Goal: Information Seeking & Learning: Learn about a topic

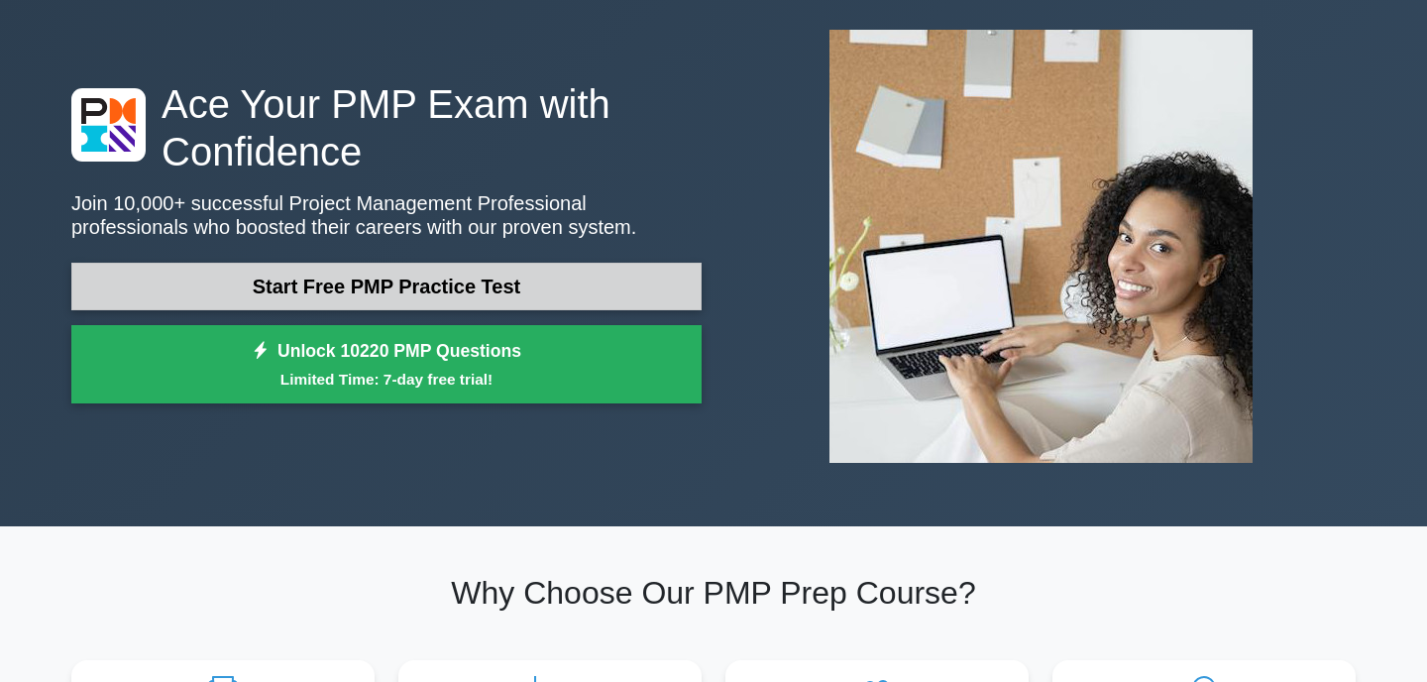
click at [518, 286] on link "Start Free PMP Practice Test" at bounding box center [386, 287] width 630 height 48
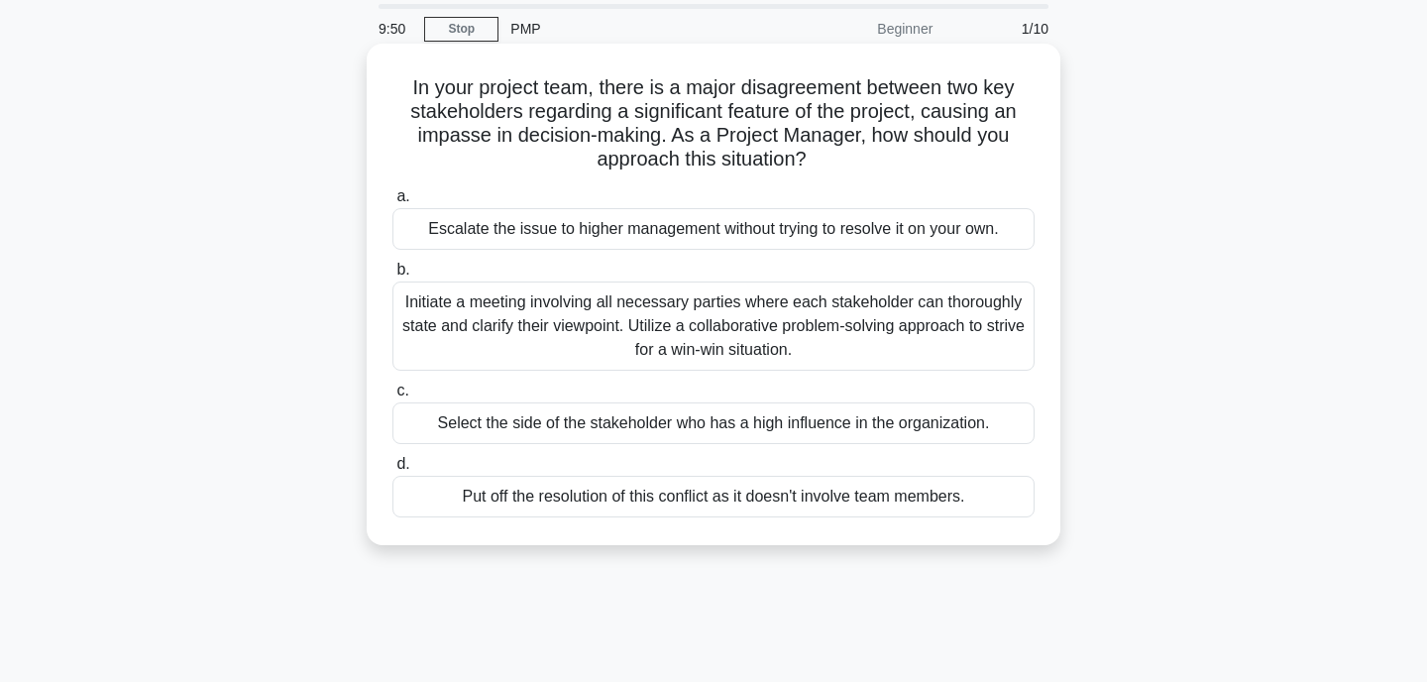
scroll to position [68, 0]
click at [768, 324] on div "Initiate a meeting involving all necessary parties where each stakeholder can t…" at bounding box center [713, 324] width 642 height 89
click at [392, 276] on input "b. Initiate a meeting involving all necessary parties where each stakeholder ca…" at bounding box center [392, 269] width 0 height 13
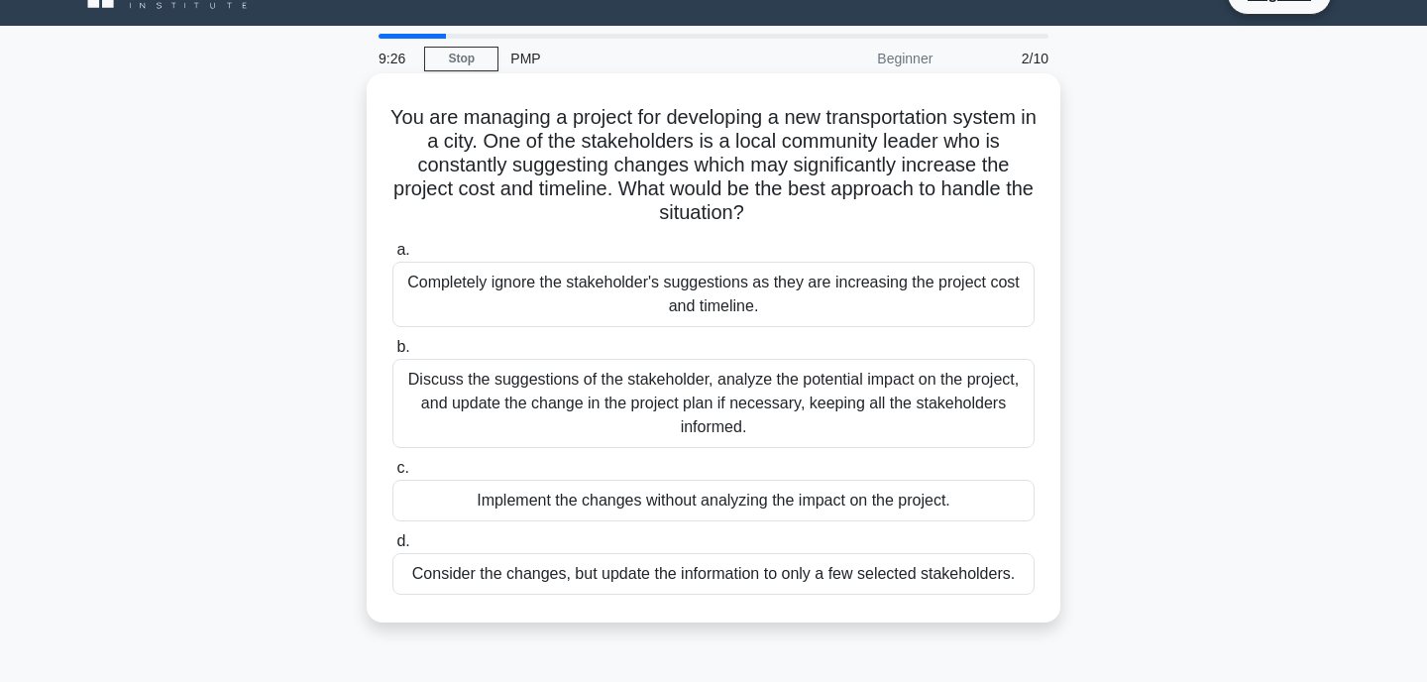
scroll to position [45, 0]
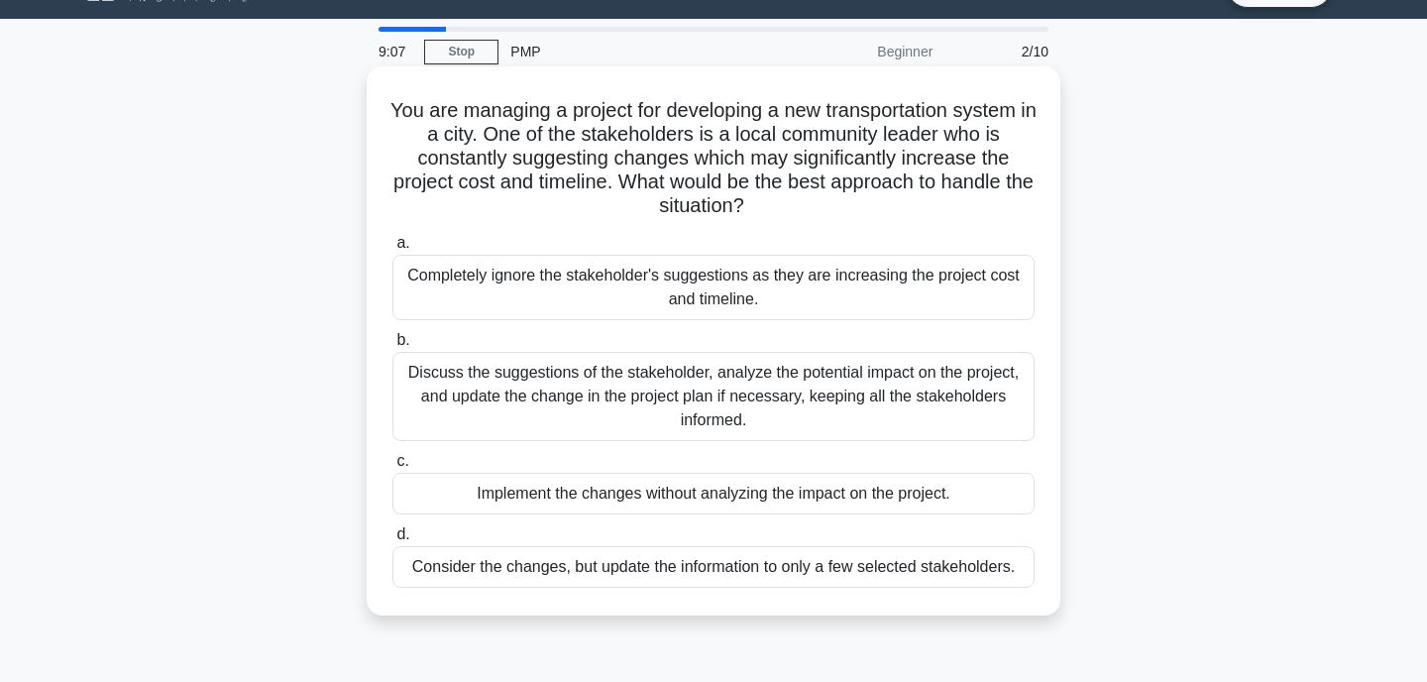
click at [654, 393] on div "Discuss the suggestions of the stakeholder, analyze the potential impact on the…" at bounding box center [713, 396] width 642 height 89
click at [392, 347] on input "b. Discuss the suggestions of the stakeholder, analyze the potential impact on …" at bounding box center [392, 340] width 0 height 13
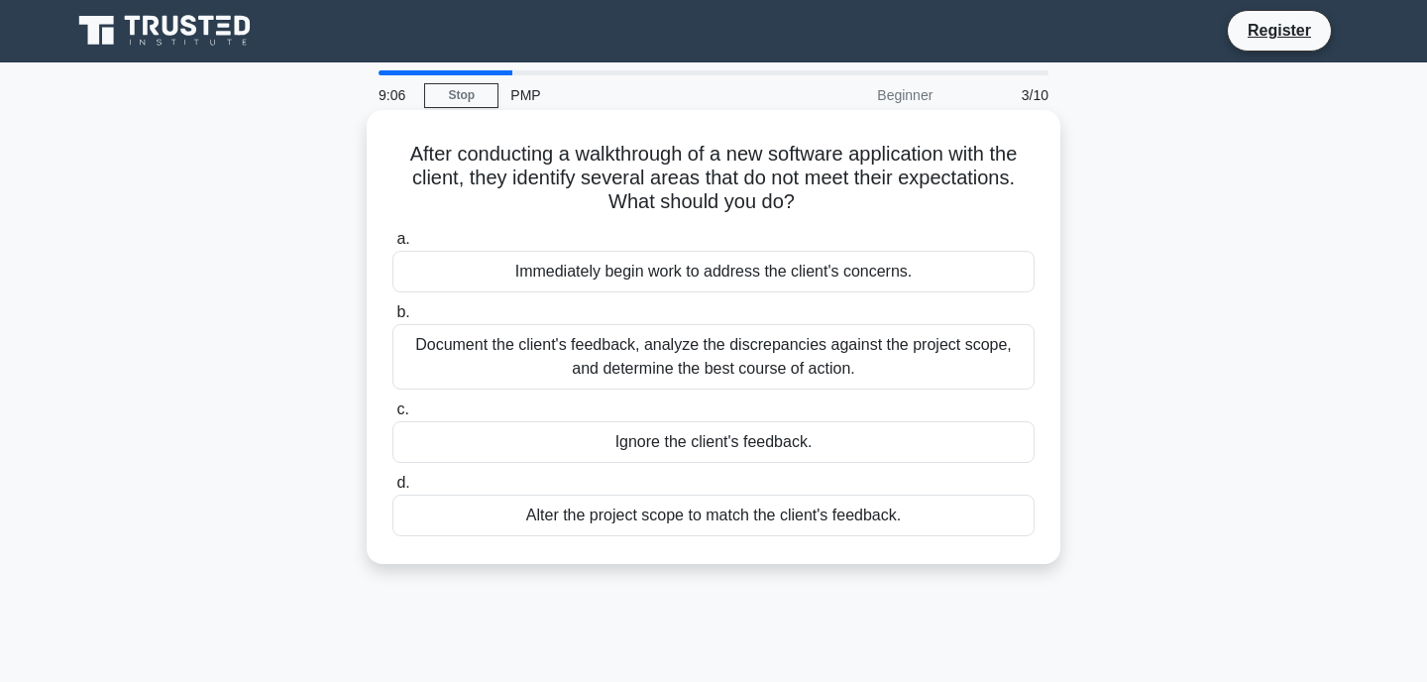
scroll to position [0, 0]
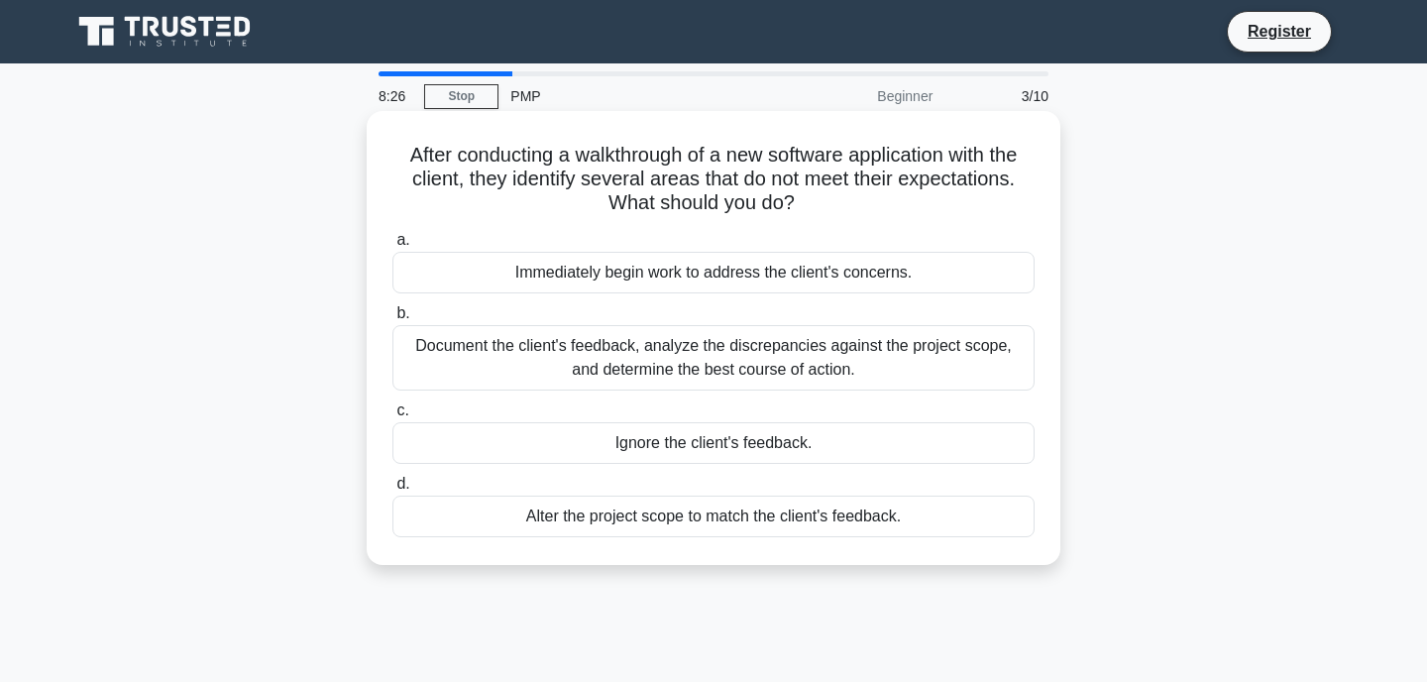
click at [677, 364] on div "Document the client's feedback, analyze the discrepancies against the project s…" at bounding box center [713, 357] width 642 height 65
click at [392, 320] on input "b. Document the client's feedback, analyze the discrepancies against the projec…" at bounding box center [392, 313] width 0 height 13
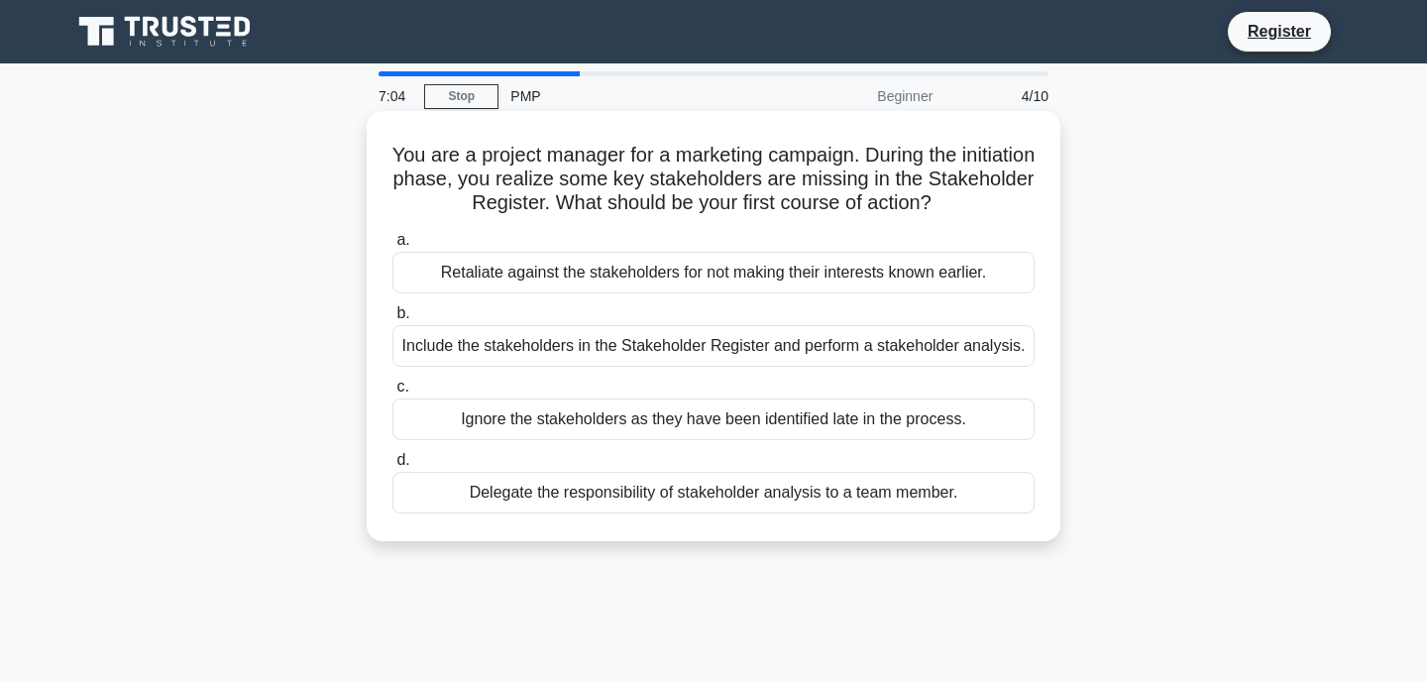
click at [730, 495] on div "Delegate the responsibility of stakeholder analysis to a team member." at bounding box center [713, 493] width 642 height 42
click at [392, 467] on input "d. Delegate the responsibility of stakeholder analysis to a team member." at bounding box center [392, 460] width 0 height 13
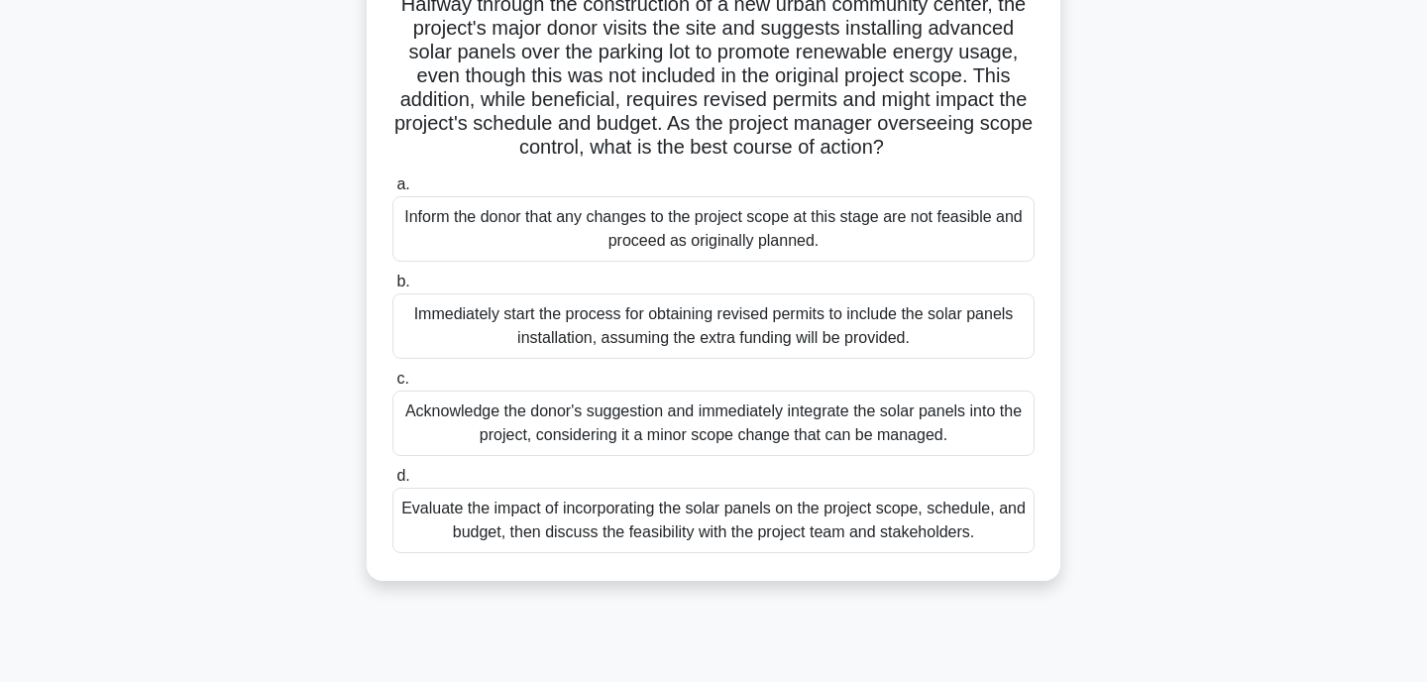
scroll to position [152, 0]
click at [730, 522] on div "Evaluate the impact of incorporating the solar panels on the project scope, sch…" at bounding box center [713, 519] width 642 height 65
click at [392, 482] on input "d. Evaluate the impact of incorporating the solar panels on the project scope, …" at bounding box center [392, 475] width 0 height 13
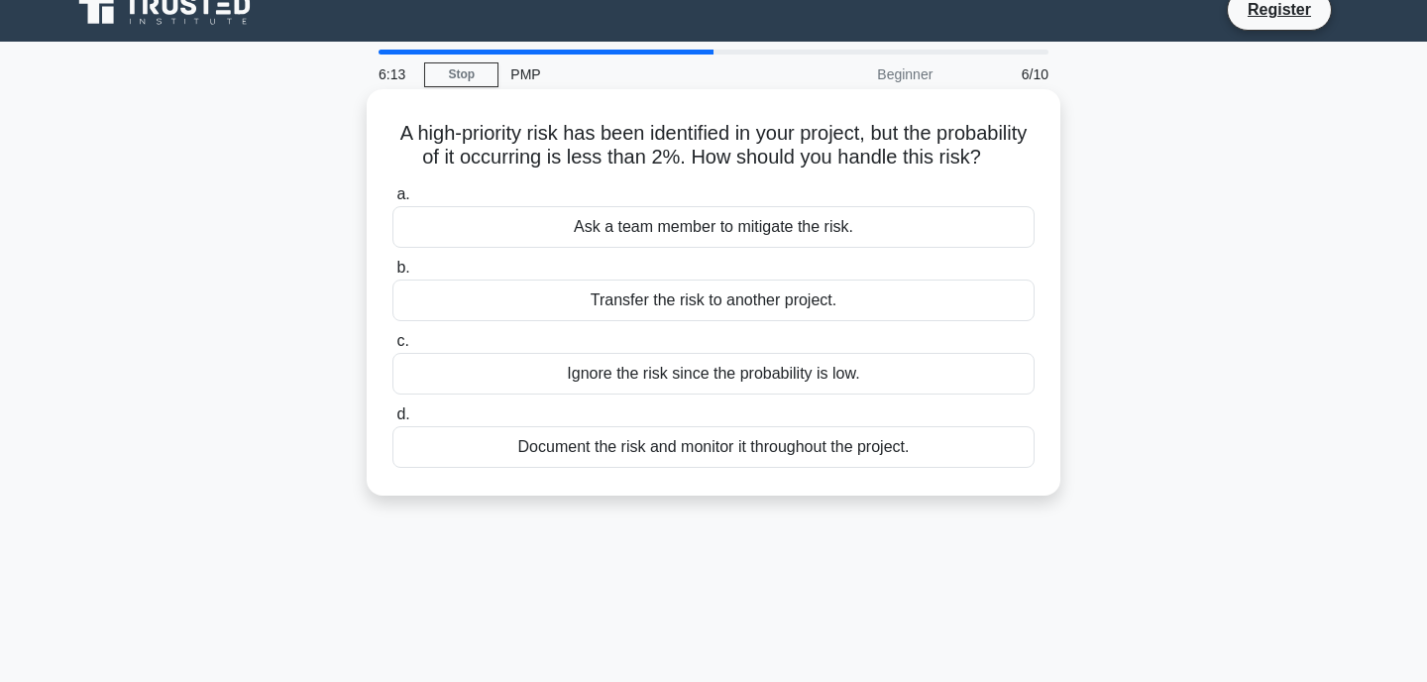
scroll to position [0, 0]
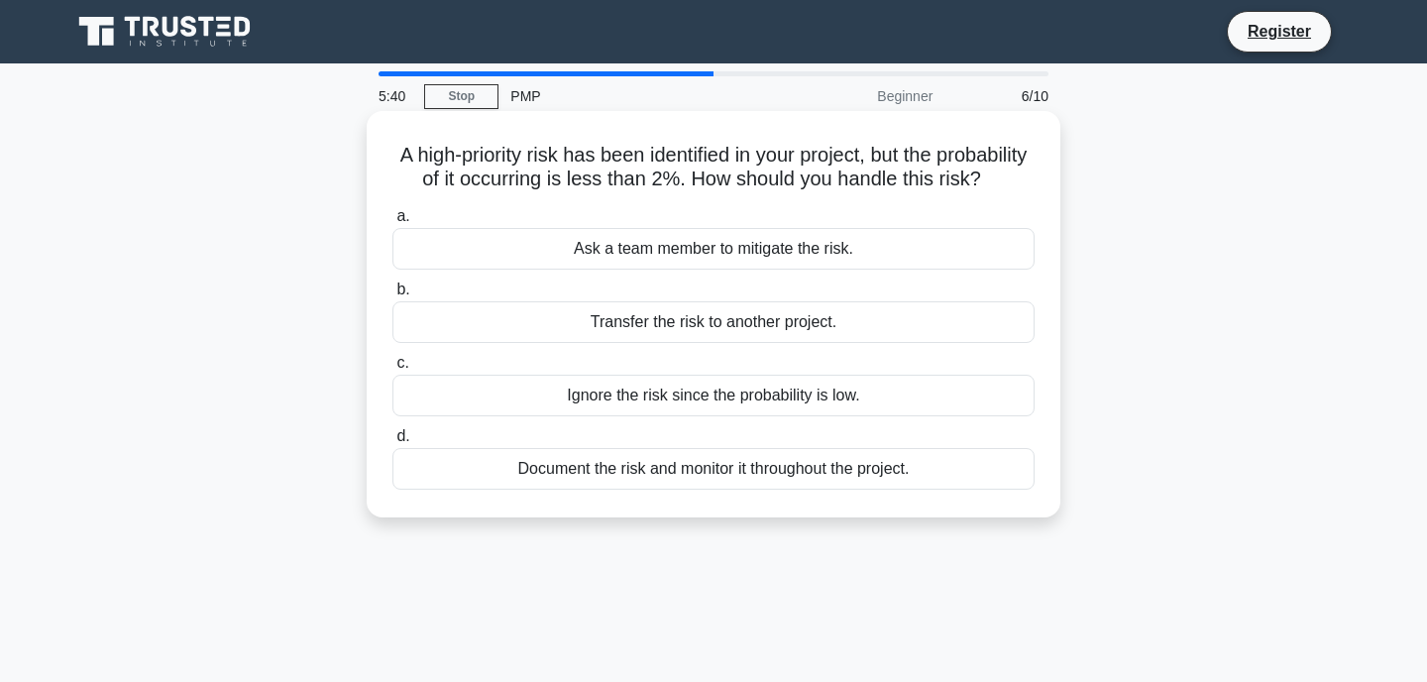
click at [723, 474] on div "Document the risk and monitor it throughout the project." at bounding box center [713, 469] width 642 height 42
click at [392, 443] on input "d. Document the risk and monitor it throughout the project." at bounding box center [392, 436] width 0 height 13
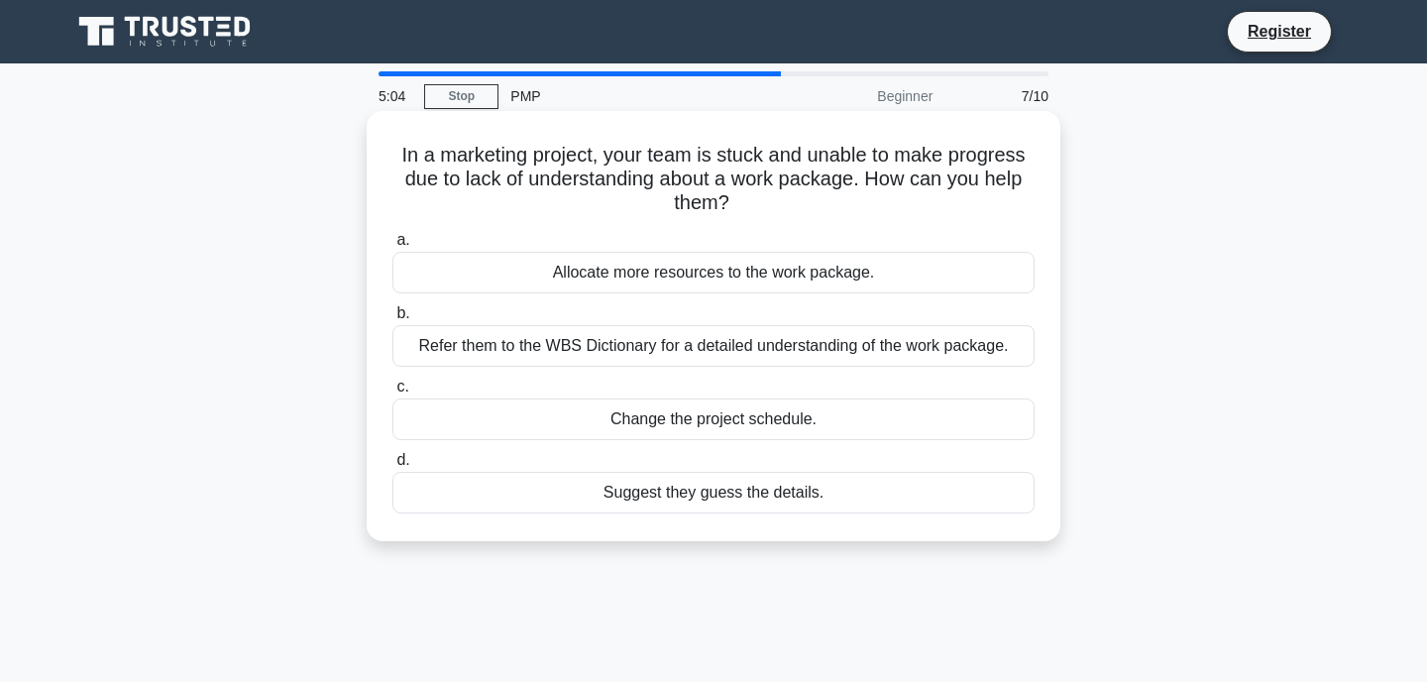
click at [592, 347] on div "Refer them to the WBS Dictionary for a detailed understanding of the work packa…" at bounding box center [713, 346] width 642 height 42
click at [392, 320] on input "b. Refer them to the WBS Dictionary for a detailed understanding of the work pa…" at bounding box center [392, 313] width 0 height 13
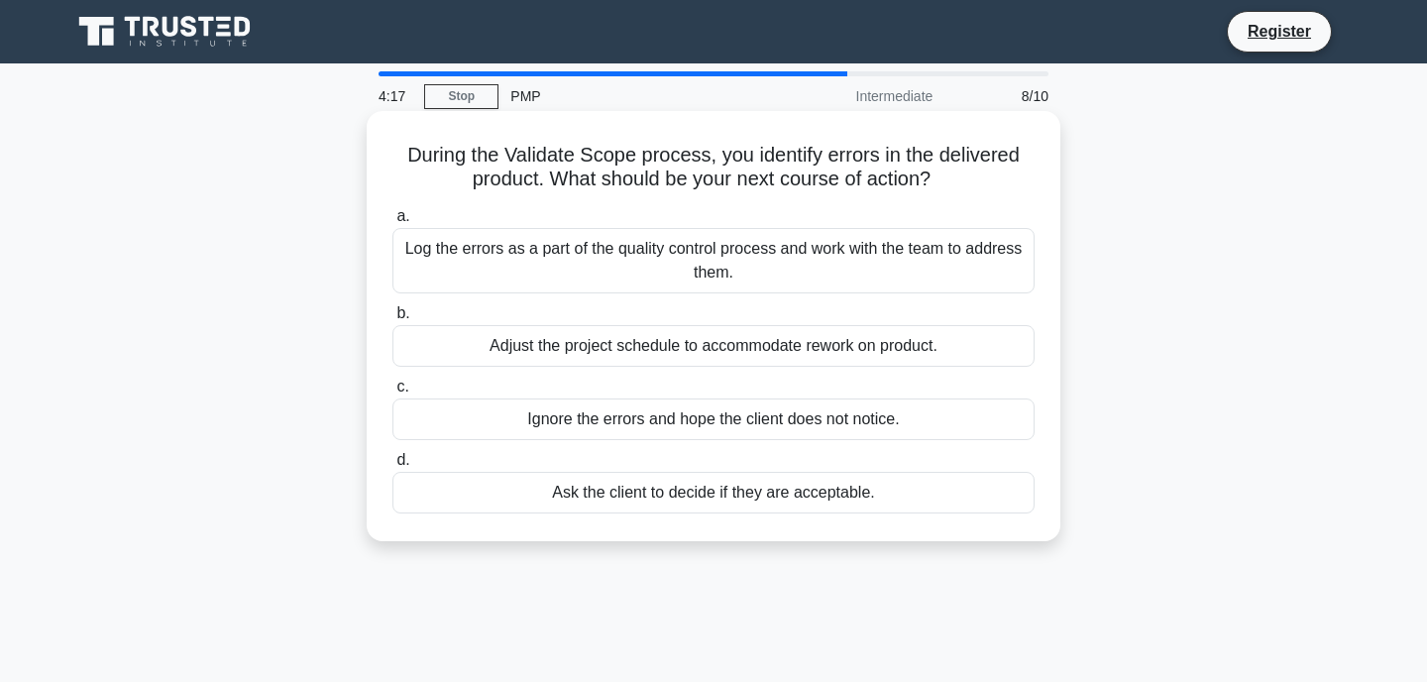
click at [733, 260] on div "Log the errors as a part of the quality control process and work with the team …" at bounding box center [713, 260] width 642 height 65
click at [392, 223] on input "a. Log the errors as a part of the quality control process and work with the te…" at bounding box center [392, 216] width 0 height 13
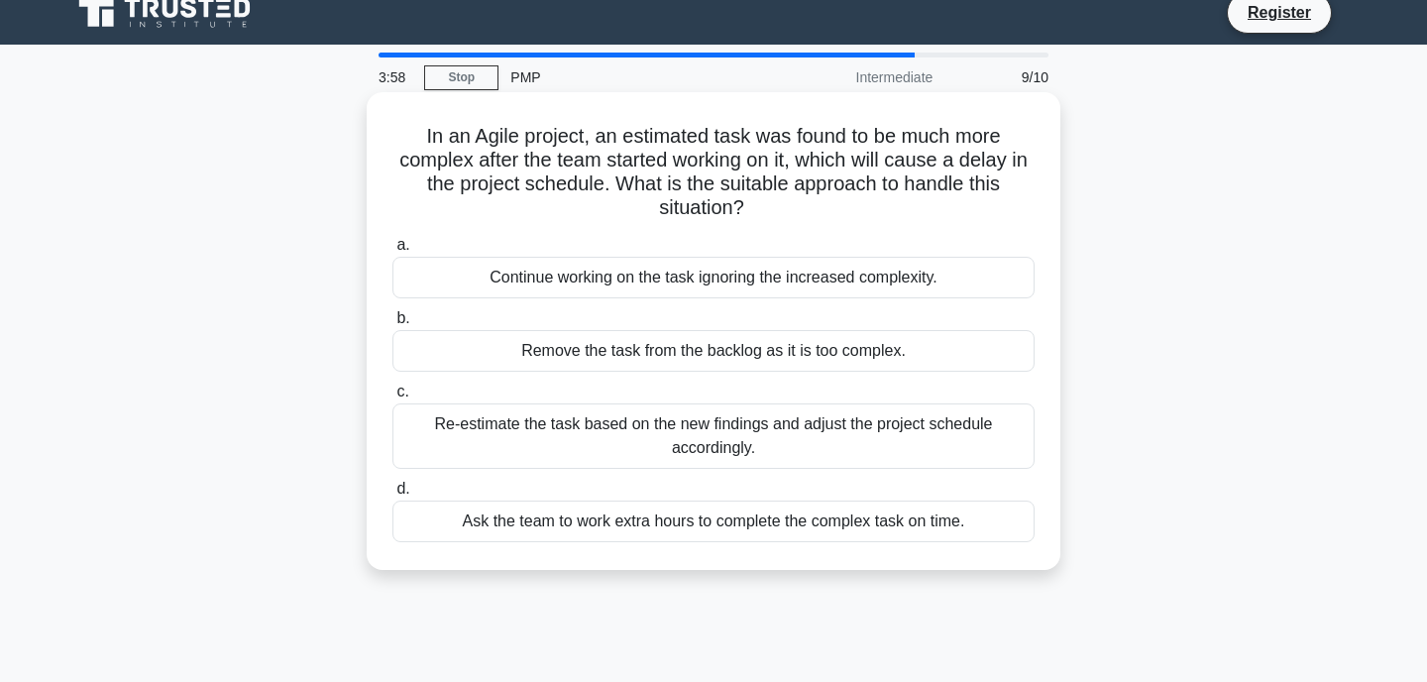
scroll to position [26, 0]
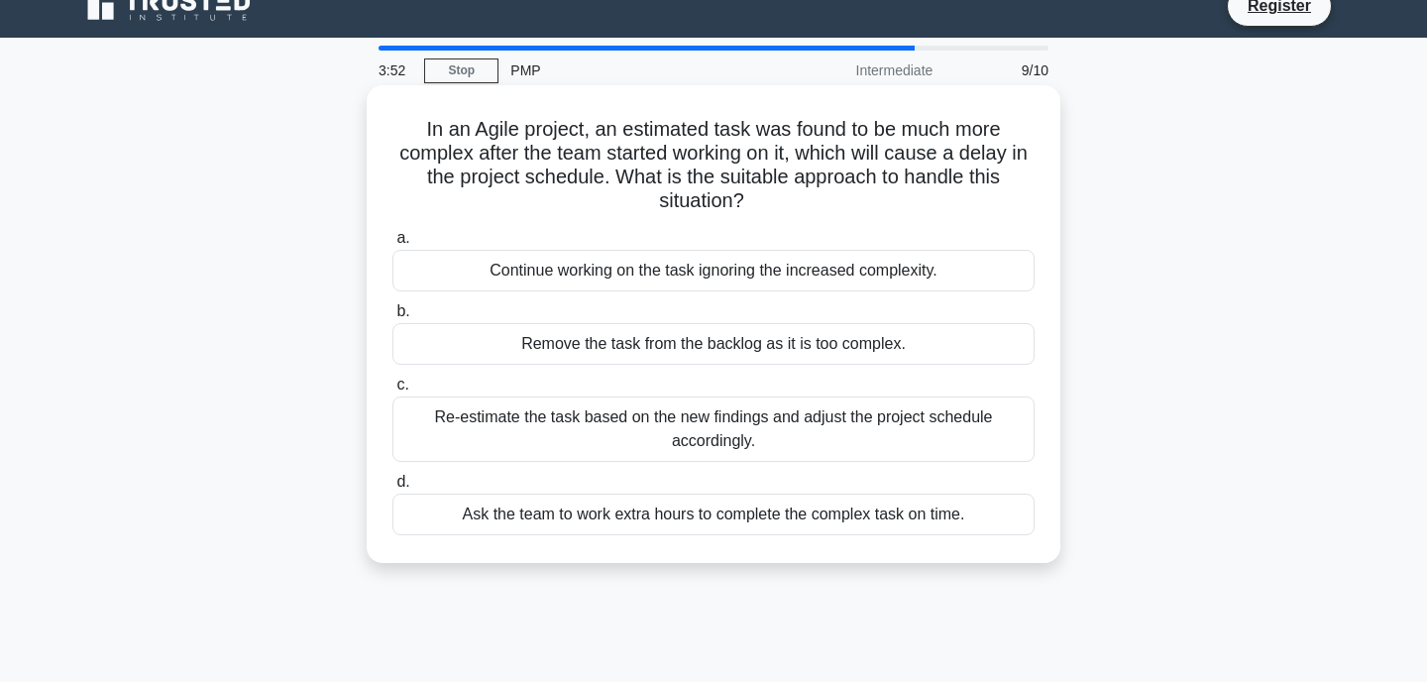
click at [632, 435] on div "Re-estimate the task based on the new findings and adjust the project schedule …" at bounding box center [713, 428] width 642 height 65
click at [392, 391] on input "c. Re-estimate the task based on the new findings and adjust the project schedu…" at bounding box center [392, 385] width 0 height 13
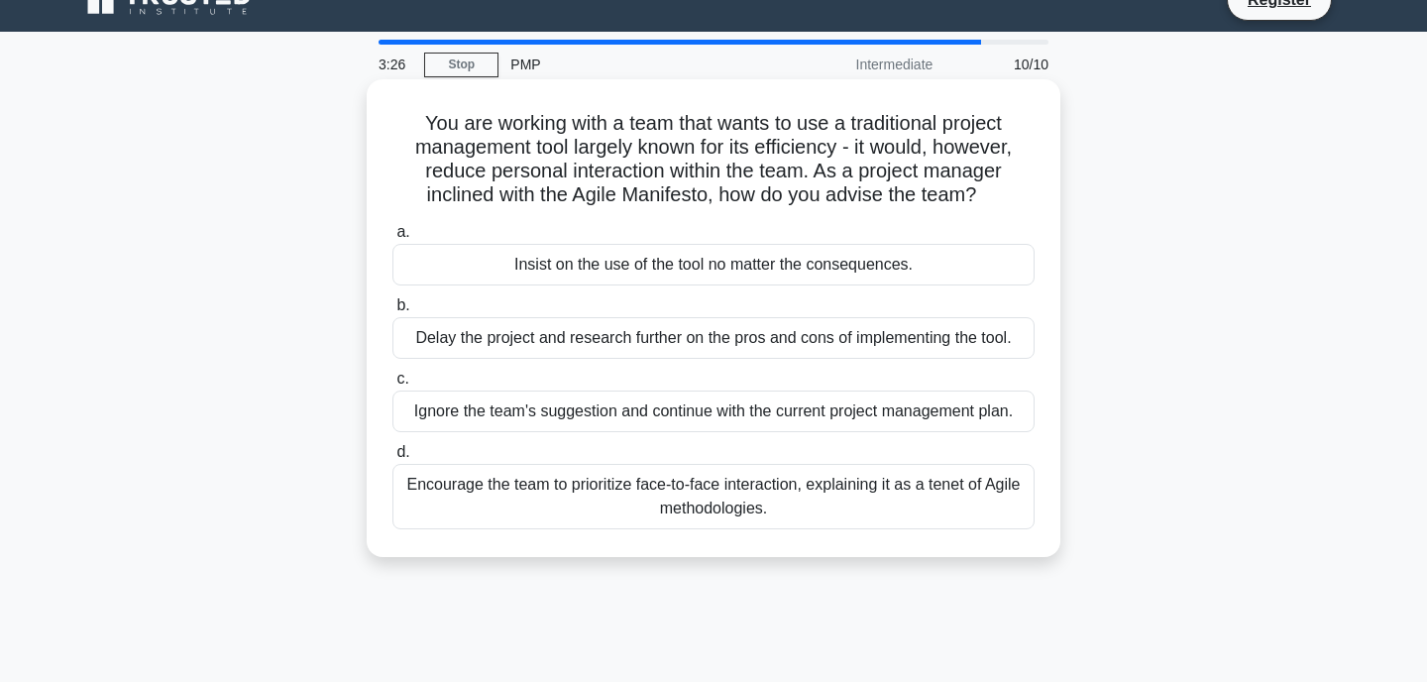
scroll to position [35, 0]
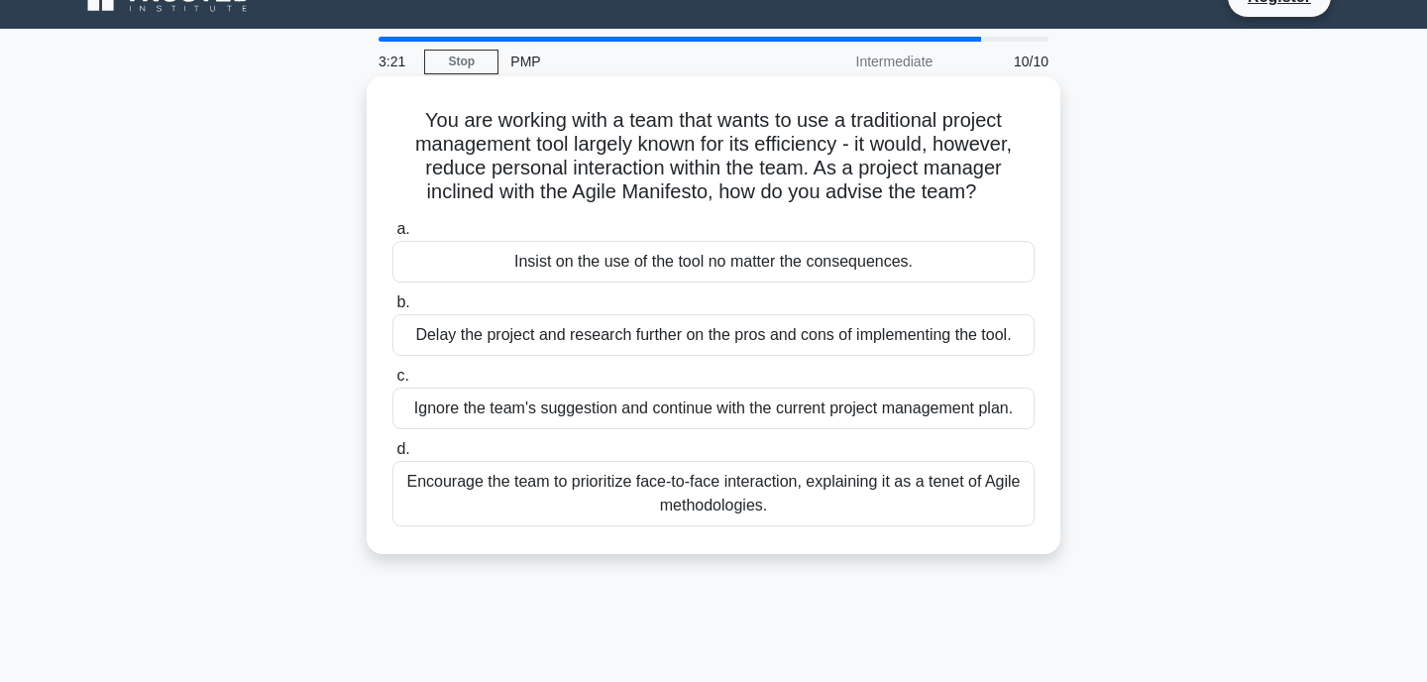
click at [717, 495] on div "Encourage the team to prioritize face-to-face interaction, explaining it as a t…" at bounding box center [713, 493] width 642 height 65
click at [392, 456] on input "d. Encourage the team to prioritize face-to-face interaction, explaining it as …" at bounding box center [392, 449] width 0 height 13
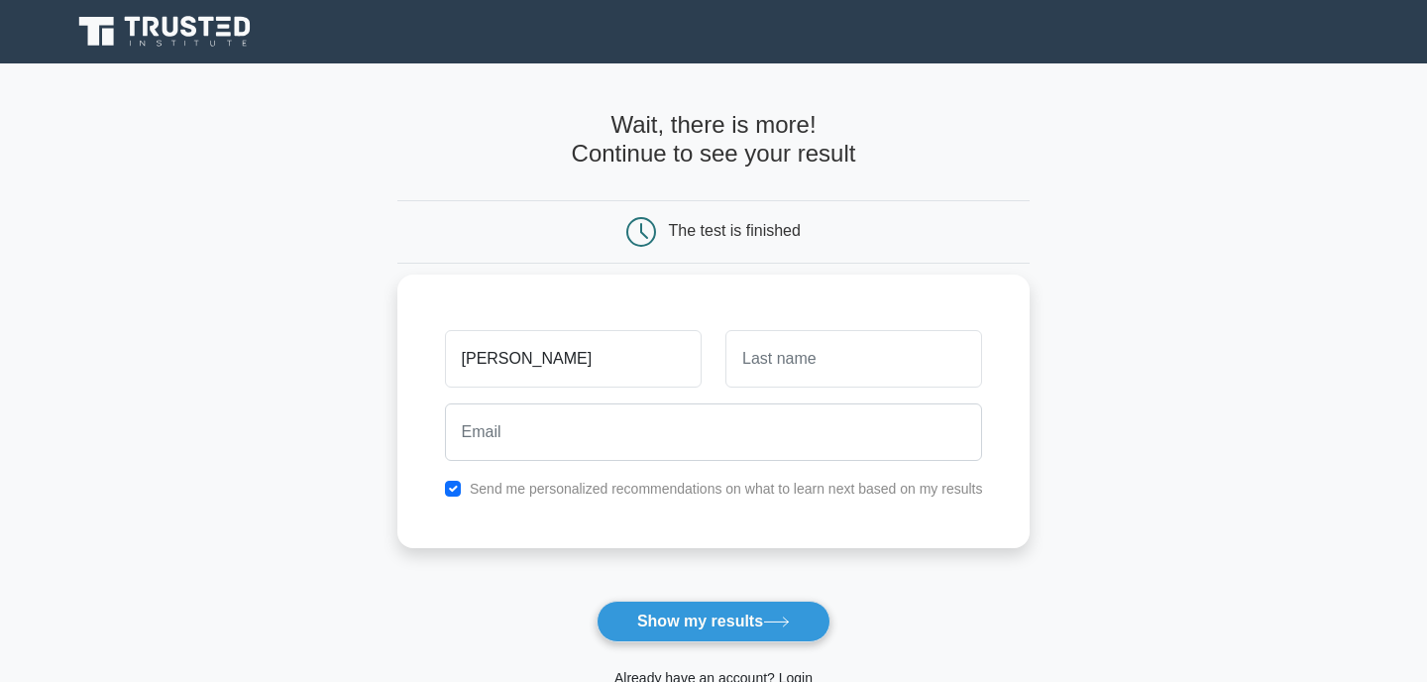
type input "[PERSON_NAME]"
type input "Wazir"
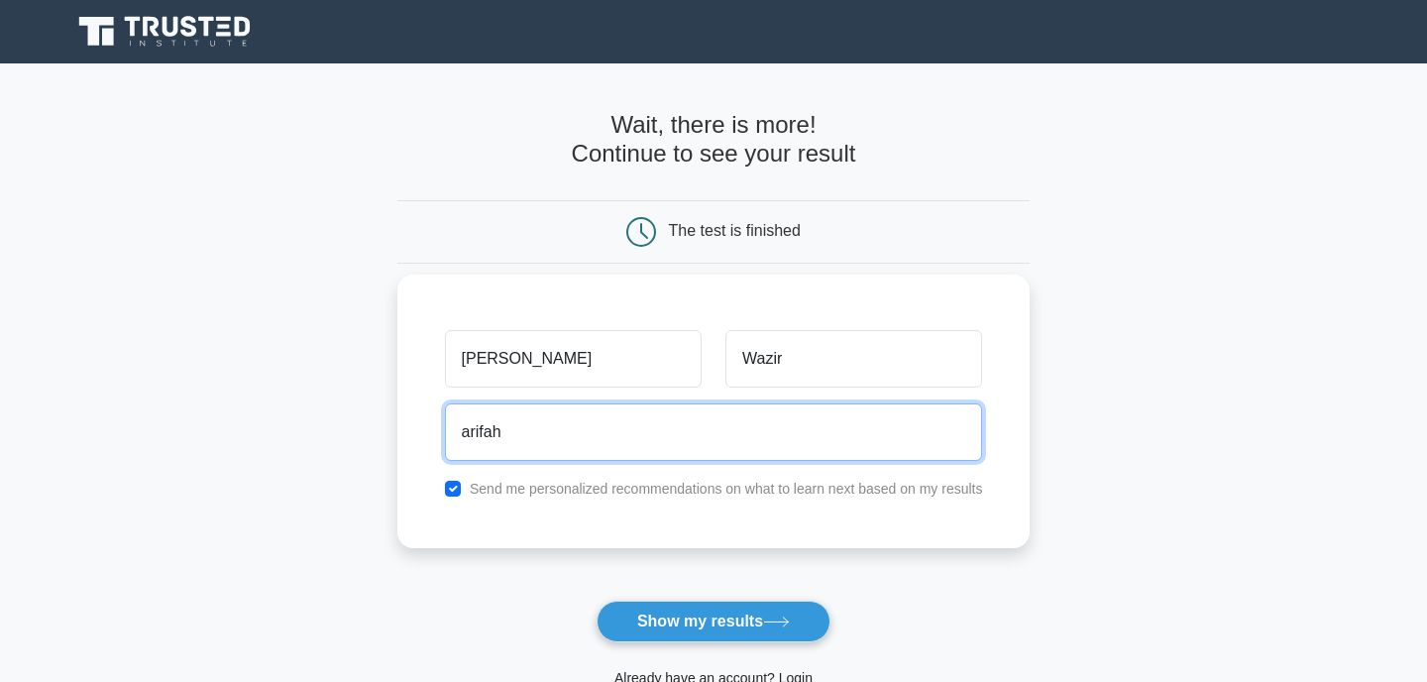
type input "[EMAIL_ADDRESS][DOMAIN_NAME]"
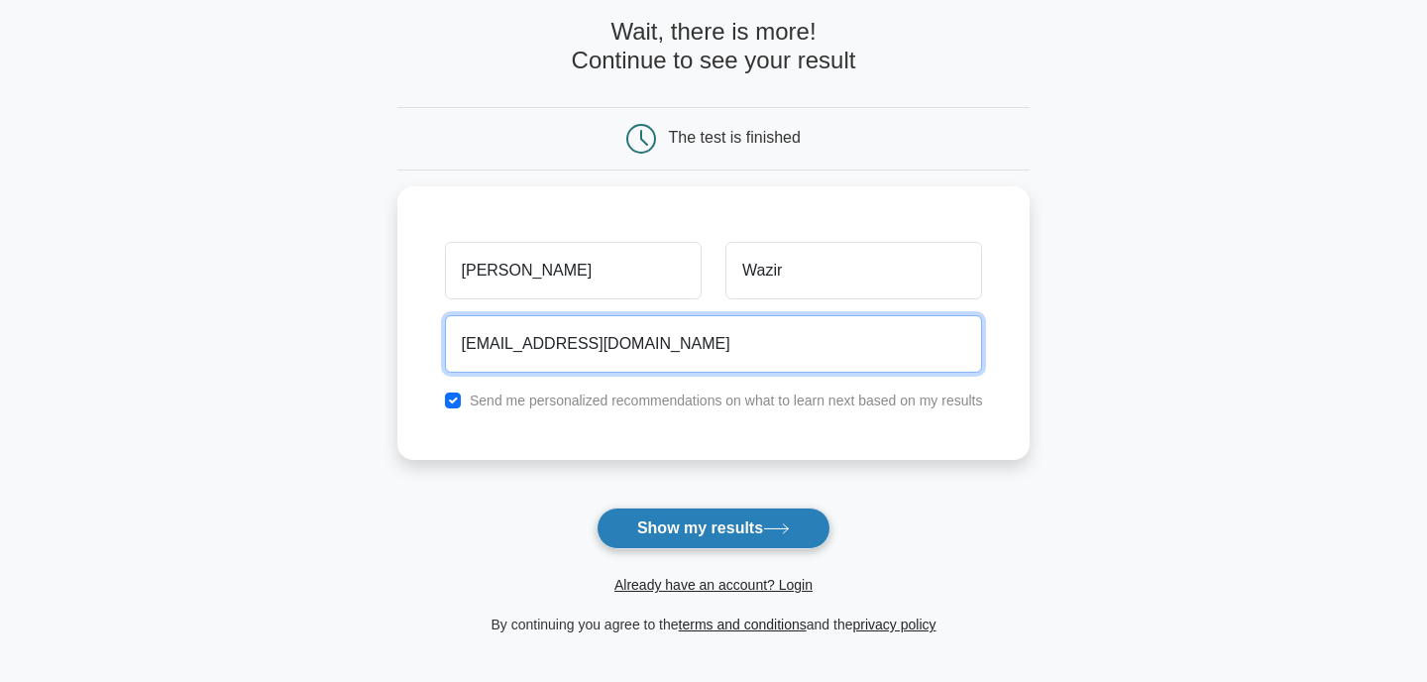
scroll to position [117, 0]
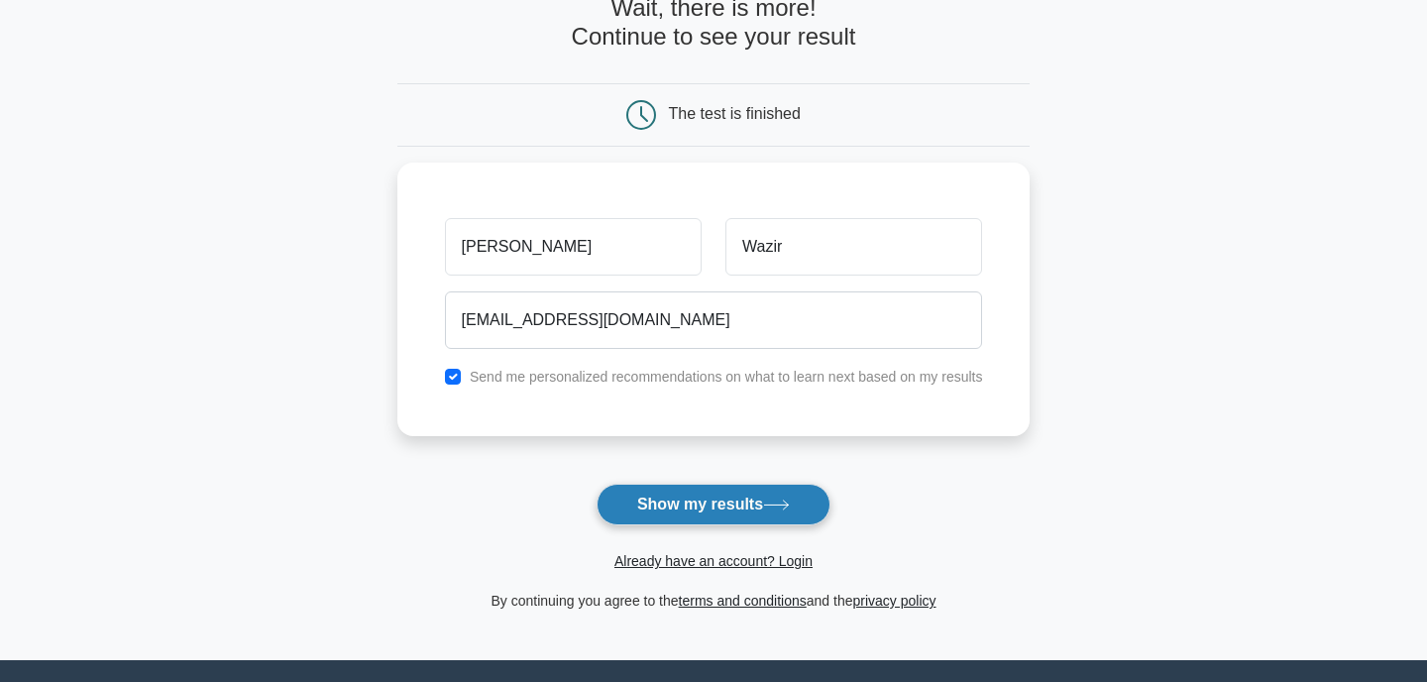
click at [738, 509] on button "Show my results" at bounding box center [714, 505] width 234 height 42
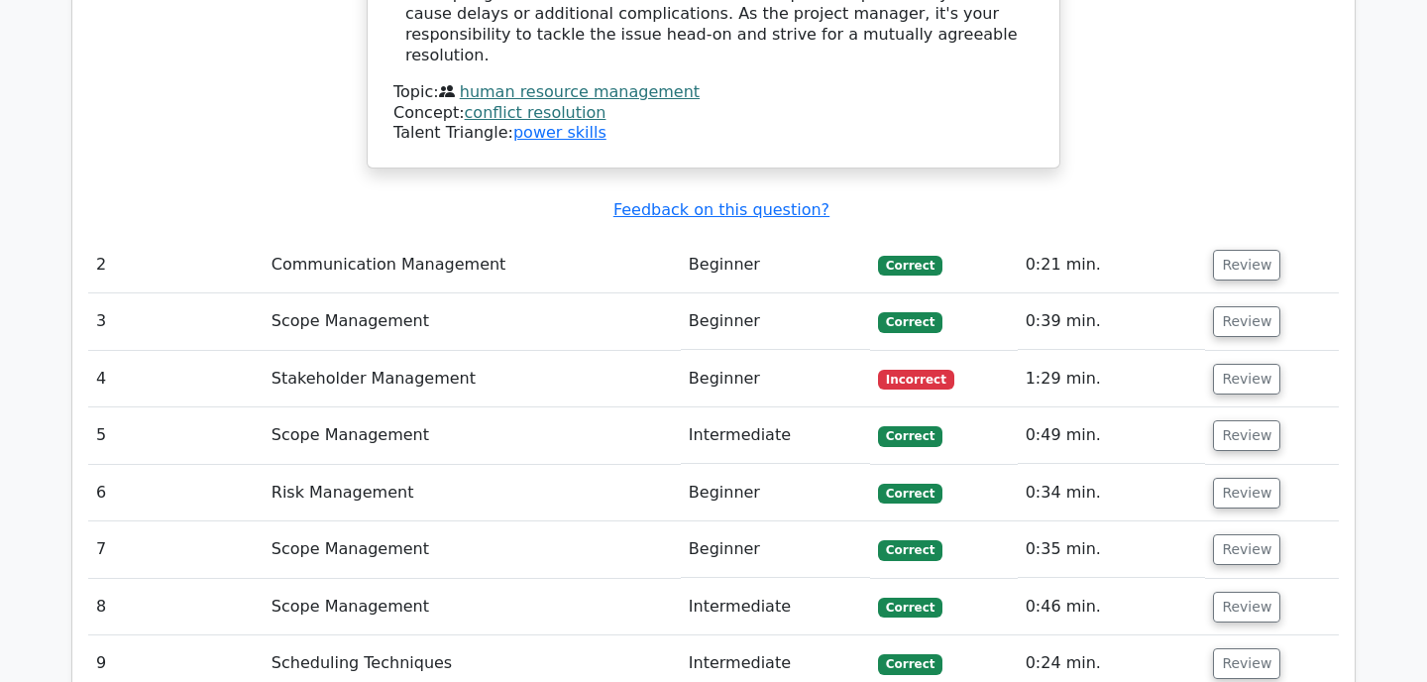
scroll to position [2568, 0]
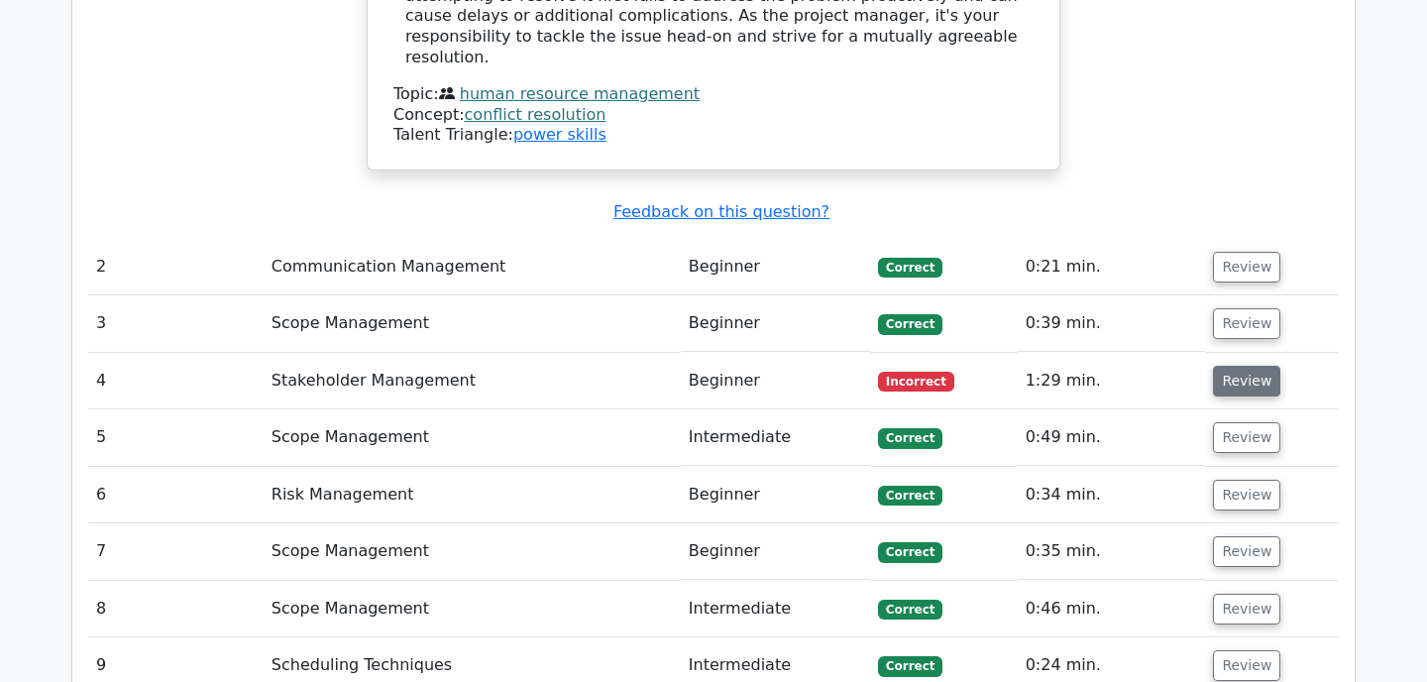
click at [1243, 366] on button "Review" at bounding box center [1246, 381] width 67 height 31
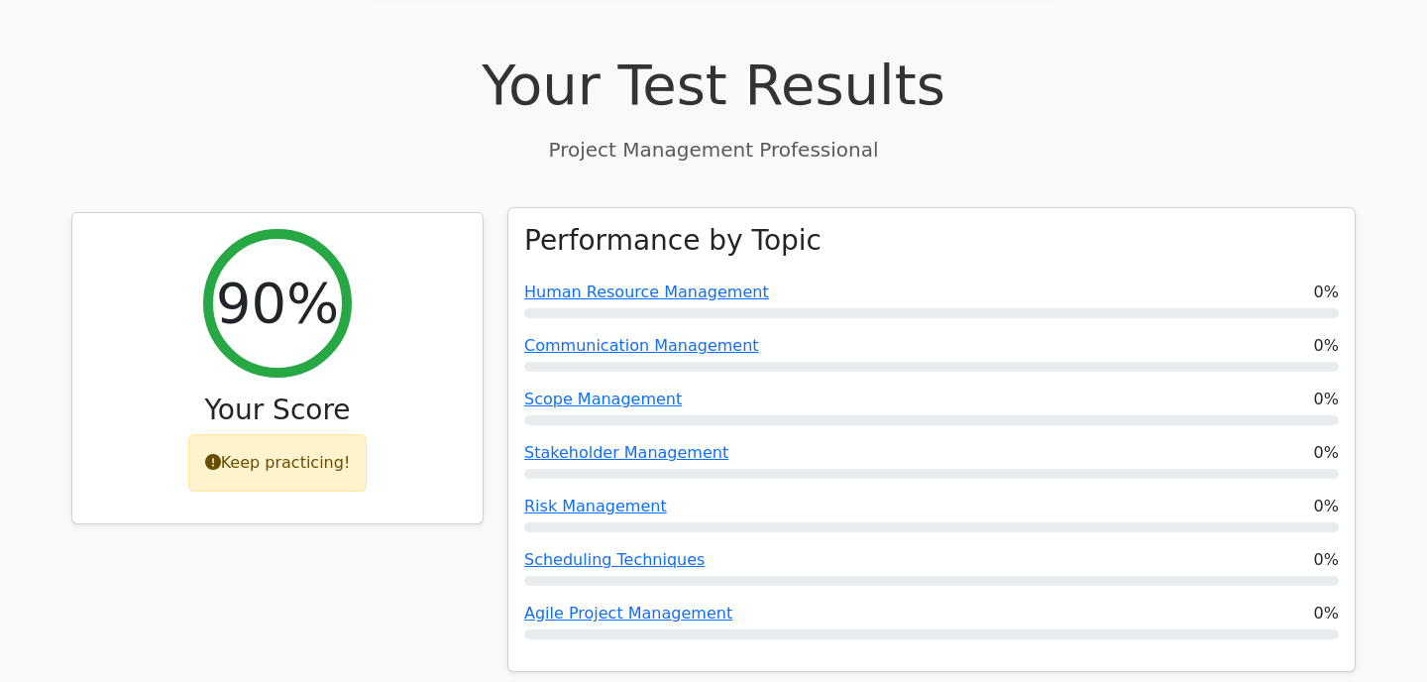
scroll to position [623, 0]
